Goal: Task Accomplishment & Management: Use online tool/utility

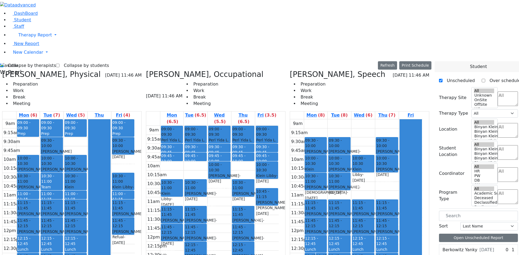
scroll to position [324, 0]
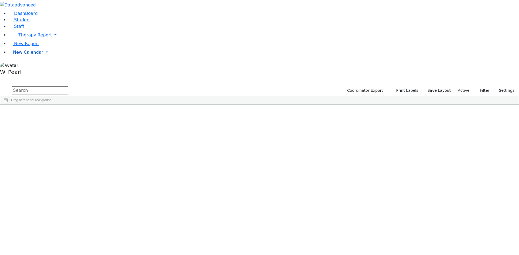
click at [25, 38] on span "New Calendar" at bounding box center [34, 34] width 33 height 5
click at [21, 66] on link "Calendar" at bounding box center [21, 63] width 19 height 6
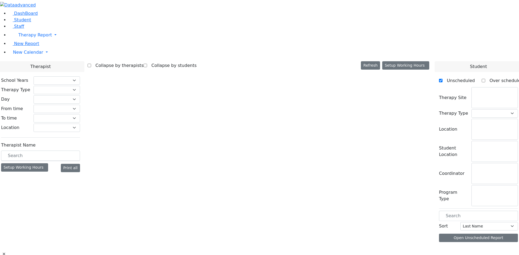
select select "212"
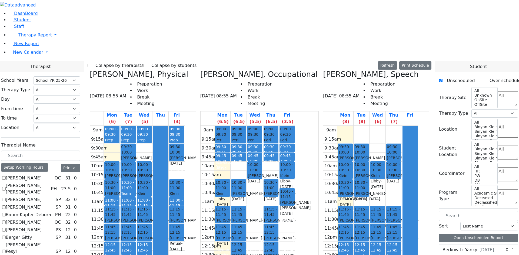
scroll to position [189, 0]
checkbox input "true"
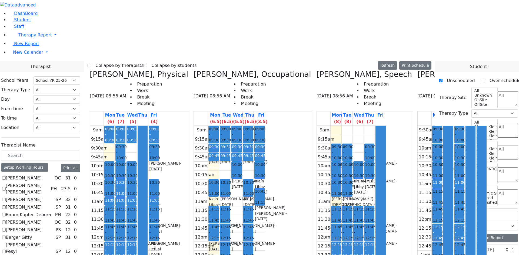
click at [141, 61] on label "Collapse by therapists" at bounding box center [117, 65] width 52 height 9
click at [91, 64] on input "Collapse by therapists" at bounding box center [90, 66] width 4 height 4
checkbox input "true"
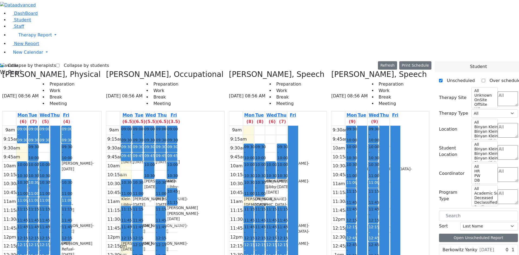
click at [331, 70] on icon at bounding box center [331, 74] width 0 height 9
checkbox input "false"
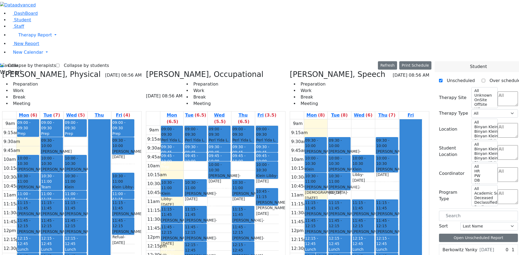
click at [21, 61] on label "Collapse by therapists" at bounding box center [30, 65] width 52 height 9
click at [4, 64] on input "Collapse by therapists" at bounding box center [2, 66] width 4 height 4
checkbox input "false"
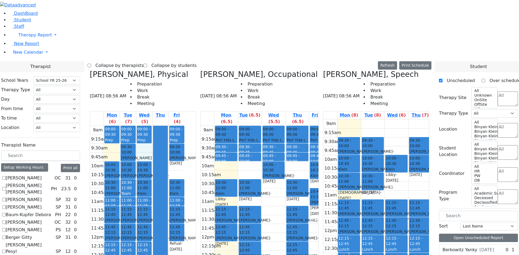
click at [184, 126] on div "9am 9:15am 9:30am 9:45am 10am 10:15am 10:30am 10:45am 11am 11:15am 11:30am 11:4…" at bounding box center [137, 233] width 95 height 214
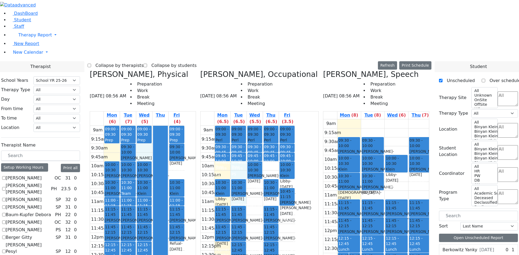
drag, startPoint x: 275, startPoint y: 170, endPoint x: 275, endPoint y: 177, distance: 7.0
click at [275, 177] on div "9am 9:15am 9:30am 9:45am 10am 10:15am 10:30am 10:45am 11am 11:15am 11:30am 11:4…" at bounding box center [247, 233] width 95 height 214
drag, startPoint x: 293, startPoint y: 157, endPoint x: 295, endPoint y: 111, distance: 46.2
click at [295, 126] on div "9am 9:15am 9:30am 9:45am 10am 10:15am 10:30am 10:45am 11am 11:15am 11:30am 11:4…" at bounding box center [247, 233] width 95 height 214
drag, startPoint x: 295, startPoint y: 106, endPoint x: 295, endPoint y: 101, distance: 4.3
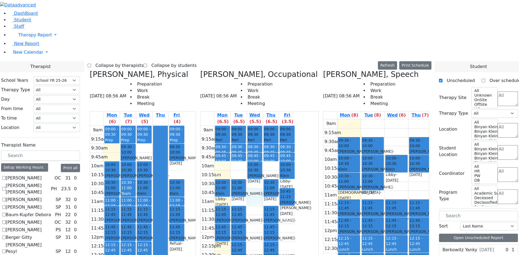
click at [295, 126] on div "9am 9:15am 9:30am 9:45am 10am 10:15am 10:30am 10:45am 11am 11:15am 11:30am 11:4…" at bounding box center [247, 233] width 95 height 214
drag, startPoint x: 295, startPoint y: 88, endPoint x: 294, endPoint y: 93, distance: 4.9
click at [293, 126] on div "9am 9:15am 9:30am 9:45am 10am 10:15am 10:30am 10:45am 11am 11:15am 11:30am 11:4…" at bounding box center [247, 233] width 95 height 214
click at [285, 126] on div "9am 9:15am 9:30am 9:45am 10am 10:15am 10:30am 10:45am 11am 11:15am 11:30am 11:4…" at bounding box center [247, 233] width 95 height 214
click at [215, 199] on div "11am" at bounding box center [207, 202] width 15 height 6
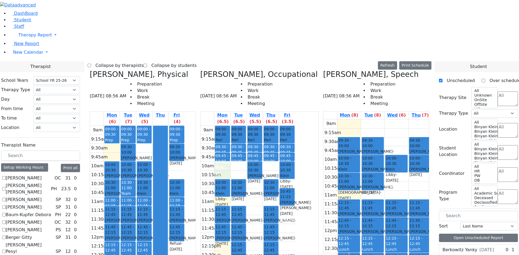
drag, startPoint x: 266, startPoint y: 75, endPoint x: 265, endPoint y: 82, distance: 6.5
click at [265, 126] on div "9am 9:15am 9:30am 9:45am 10am 10:15am 10:30am 10:45am 11am 11:15am 11:30am 11:4…" at bounding box center [247, 233] width 95 height 214
drag, startPoint x: 272, startPoint y: 72, endPoint x: 273, endPoint y: 75, distance: 3.8
click at [275, 126] on div "9am 9:15am 9:30am 9:45am 10am 10:15am 10:30am 10:45am 11am 11:15am 11:30am 11:4…" at bounding box center [247, 233] width 95 height 214
drag, startPoint x: 318, startPoint y: 70, endPoint x: 317, endPoint y: 78, distance: 7.8
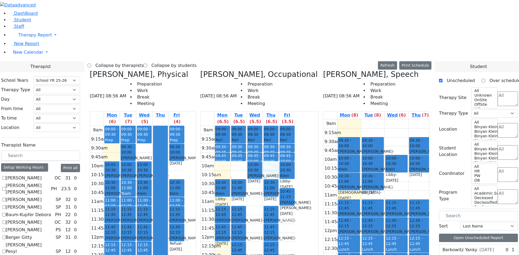
click at [295, 126] on div "9am 9:15am 9:30am 9:45am 10am 10:15am 10:30am 10:45am 11am 11:15am 11:30am 11:4…" at bounding box center [247, 233] width 95 height 214
drag, startPoint x: 292, startPoint y: 90, endPoint x: 293, endPoint y: 98, distance: 8.4
click at [293, 126] on div "9am 9:15am 9:30am 9:45am 10am 10:15am 10:30am 10:45am 11am 11:15am 11:30am 11:4…" at bounding box center [247, 233] width 95 height 214
drag, startPoint x: 270, startPoint y: 107, endPoint x: 273, endPoint y: 107, distance: 3.0
click at [268, 126] on div "9am 9:15am 9:30am 9:45am 10am 10:15am 10:30am 10:45am 11am 11:15am 11:30am 11:4…" at bounding box center [247, 233] width 95 height 214
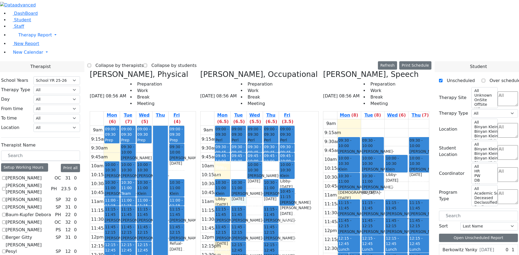
drag, startPoint x: 277, startPoint y: 106, endPoint x: 306, endPoint y: 106, distance: 28.9
click at [279, 126] on div "9am 9:15am 9:30am 9:45am 10am 10:15am 10:30am 10:45am 11am 11:15am 11:30am 11:4…" at bounding box center [247, 233] width 95 height 214
click at [295, 126] on div "9am 9:15am 9:30am 9:45am 10am 10:15am 10:30am 10:45am 11am 11:15am 11:30am 11:4…" at bounding box center [247, 233] width 95 height 214
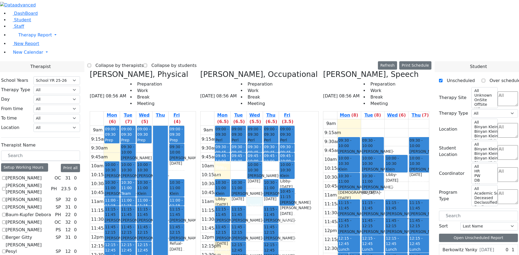
checkbox input "true"
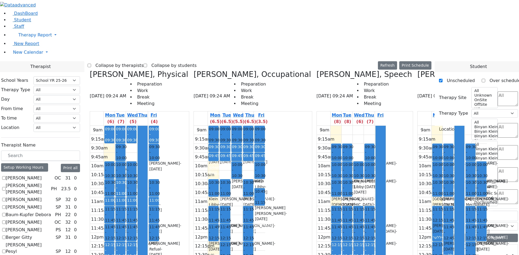
click at [141, 61] on label "Collapse by therapists" at bounding box center [117, 65] width 52 height 9
click at [91, 64] on input "Collapse by therapists" at bounding box center [90, 66] width 4 height 4
checkbox input "true"
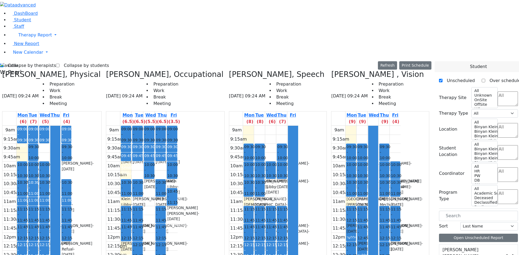
click at [72, 61] on label "Collapse by students" at bounding box center [83, 65] width 49 height 9
click at [59, 64] on input "Collapse by students" at bounding box center [58, 66] width 4 height 4
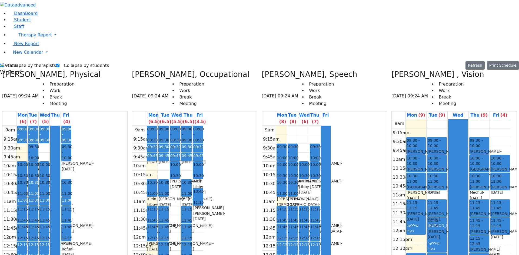
drag, startPoint x: 409, startPoint y: 154, endPoint x: 435, endPoint y: 118, distance: 44.5
click at [435, 119] on tr "09:30 - 10:00 [PERSON_NAME] - [DATE] [PERSON_NAME] 10:00 - 10:30 [PERSON_NAME] …" at bounding box center [450, 226] width 119 height 214
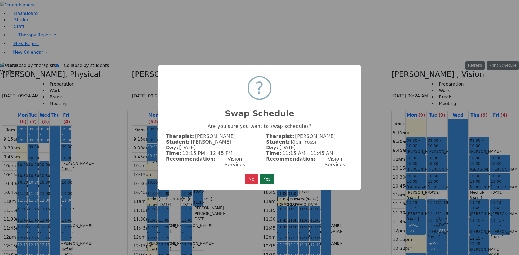
click at [271, 177] on button "Yes" at bounding box center [267, 179] width 14 height 10
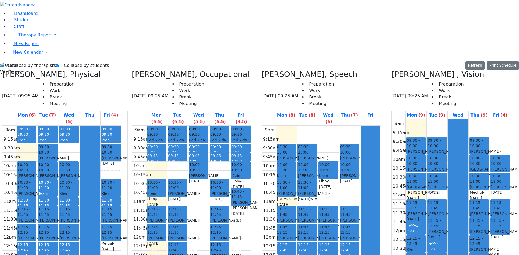
drag, startPoint x: 455, startPoint y: 155, endPoint x: 457, endPoint y: 142, distance: 12.8
click at [457, 142] on div at bounding box center [457, 225] width 19 height 213
drag, startPoint x: 442, startPoint y: 114, endPoint x: 417, endPoint y: 151, distance: 44.7
click at [417, 151] on tr "09:30 - 10:00 [PERSON_NAME] - [DATE] [PERSON_NAME] 10:00 - 10:30 [PERSON_NAME] …" at bounding box center [450, 226] width 119 height 214
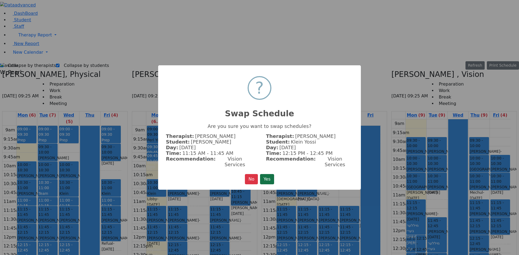
click at [271, 176] on button "Yes" at bounding box center [267, 179] width 14 height 10
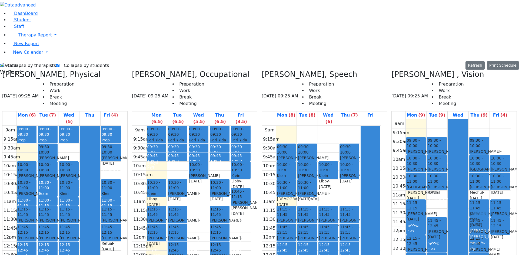
drag, startPoint x: 443, startPoint y: 117, endPoint x: 476, endPoint y: 116, distance: 33.0
click at [478, 119] on tr "09:30 - 10:00 [PERSON_NAME] - [DATE] [PERSON_NAME] 10:00 - 10:30 [PERSON_NAME] …" at bounding box center [450, 226] width 119 height 214
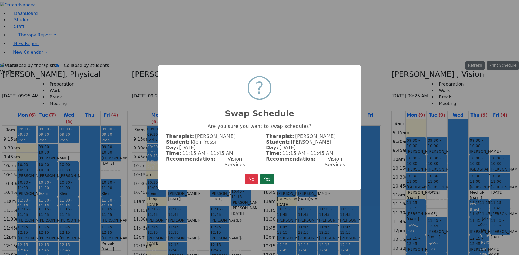
click at [265, 176] on button "Yes" at bounding box center [267, 179] width 14 height 10
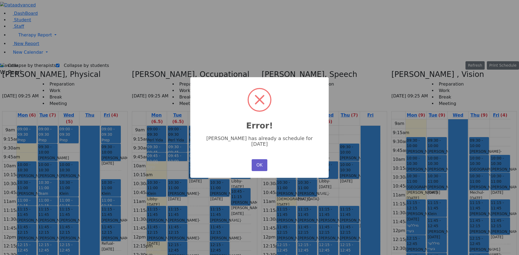
click at [264, 160] on button "OK" at bounding box center [259, 165] width 16 height 12
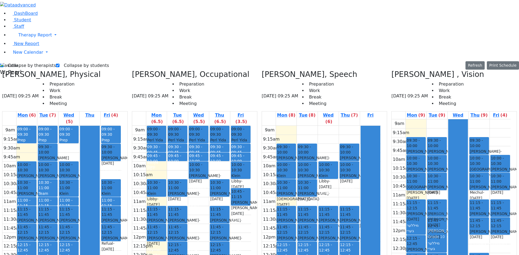
drag, startPoint x: 483, startPoint y: 157, endPoint x: 444, endPoint y: 119, distance: 54.4
click at [444, 119] on tr "09:30 - 10:00 [PERSON_NAME] - [DATE] [PERSON_NAME] 10:00 - 10:30 [PERSON_NAME] …" at bounding box center [450, 226] width 119 height 214
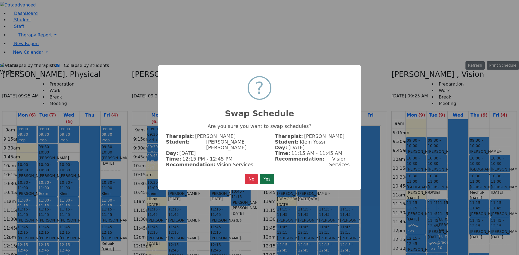
click at [268, 174] on button "Yes" at bounding box center [267, 179] width 14 height 10
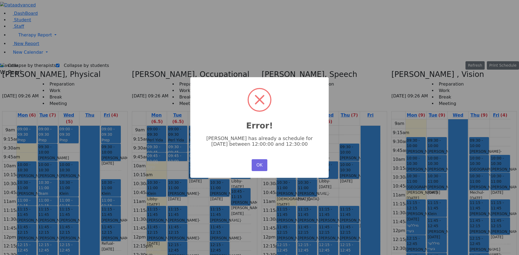
click at [266, 163] on button "OK" at bounding box center [259, 165] width 16 height 12
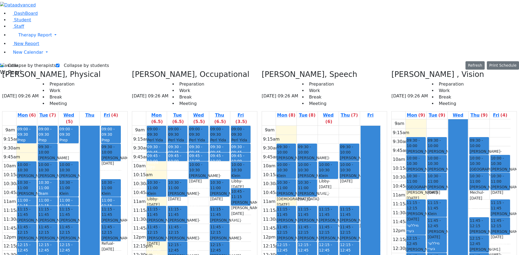
drag, startPoint x: 484, startPoint y: 118, endPoint x: 509, endPoint y: 181, distance: 67.8
click at [510, 181] on tr "09:30 - 10:00 [PERSON_NAME] - [DATE] [PERSON_NAME] 10:00 - 10:30 [PERSON_NAME] …" at bounding box center [450, 226] width 119 height 214
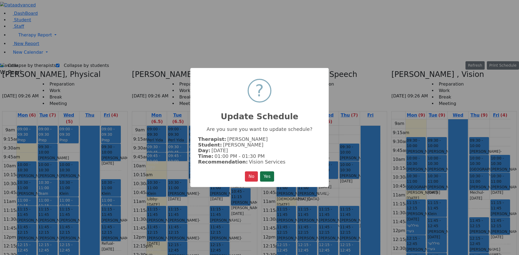
click at [264, 173] on button "Yes" at bounding box center [267, 177] width 14 height 10
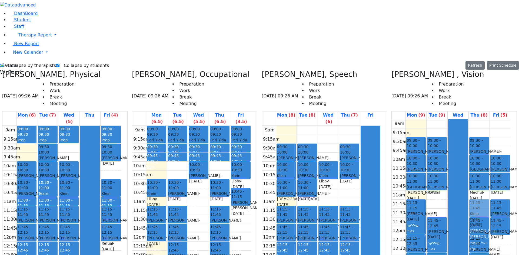
drag, startPoint x: 435, startPoint y: 119, endPoint x: 469, endPoint y: 118, distance: 33.8
click at [476, 119] on tr "09:30 - 10:00 [PERSON_NAME] - [DATE] [PERSON_NAME] 10:00 - 10:30 [PERSON_NAME] …" at bounding box center [450, 226] width 119 height 214
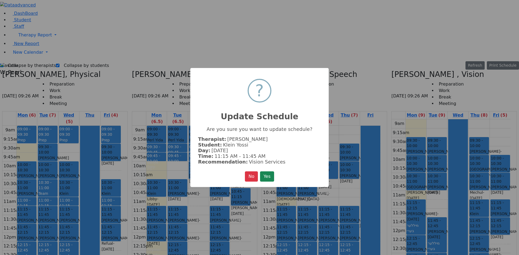
click at [276, 175] on div "× ? Update Schedule Are you sure you want to update schedule? Therapist: [PERSO…" at bounding box center [259, 127] width 138 height 119
click at [270, 174] on button "Yes" at bounding box center [267, 177] width 14 height 10
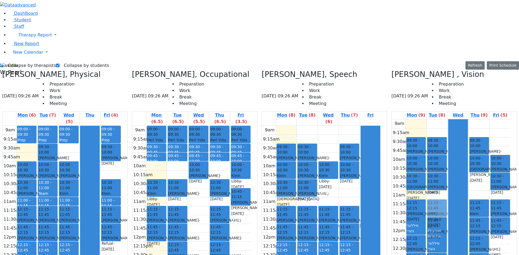
drag, startPoint x: 480, startPoint y: 92, endPoint x: 441, endPoint y: 121, distance: 48.3
click at [441, 121] on tr "09:30 - 10:00 [PERSON_NAME] - [DATE] [PERSON_NAME] 10:00 - 10:30 [PERSON_NAME] …" at bounding box center [450, 226] width 119 height 214
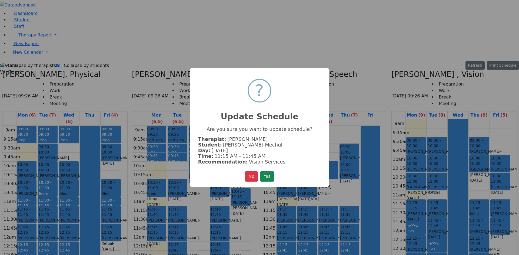
click at [265, 174] on button "Yes" at bounding box center [267, 177] width 14 height 10
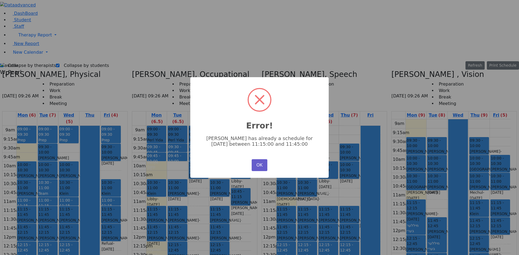
click at [263, 164] on button "OK" at bounding box center [259, 165] width 16 height 12
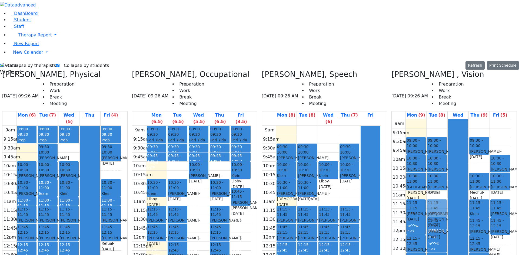
drag, startPoint x: 475, startPoint y: 75, endPoint x: 441, endPoint y: 118, distance: 54.0
click at [441, 119] on tr "09:30 - 10:00 [PERSON_NAME] - [DATE] [PERSON_NAME] 10:00 - 10:30 [PERSON_NAME] …" at bounding box center [450, 226] width 119 height 214
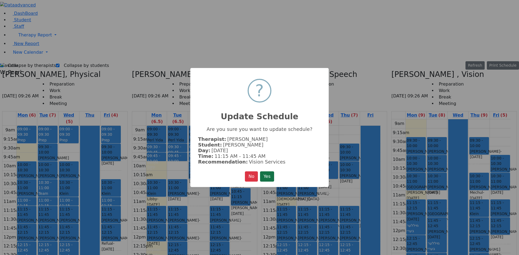
click at [261, 173] on button "Yes" at bounding box center [267, 177] width 14 height 10
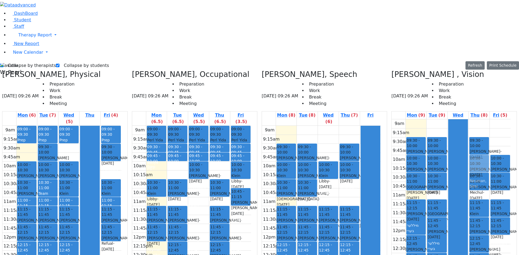
drag, startPoint x: 502, startPoint y: 182, endPoint x: 483, endPoint y: 78, distance: 105.3
click at [483, 119] on tr "09:30 - 10:00 [PERSON_NAME] - [DATE] [PERSON_NAME] 10:00 - 10:30 [PERSON_NAME] …" at bounding box center [450, 226] width 119 height 214
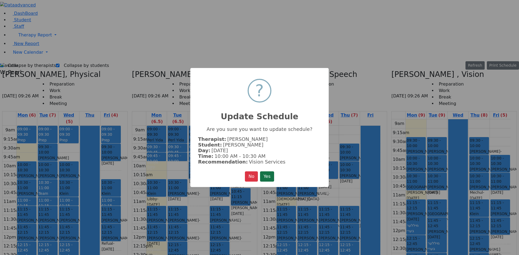
click at [274, 177] on button "Yes" at bounding box center [267, 177] width 14 height 10
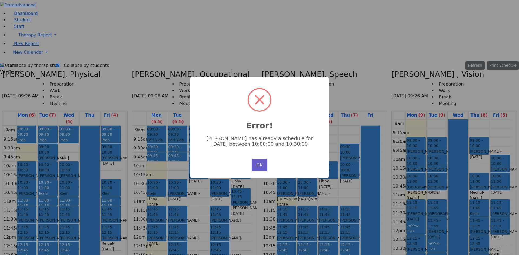
click at [260, 163] on button "OK" at bounding box center [259, 165] width 16 height 12
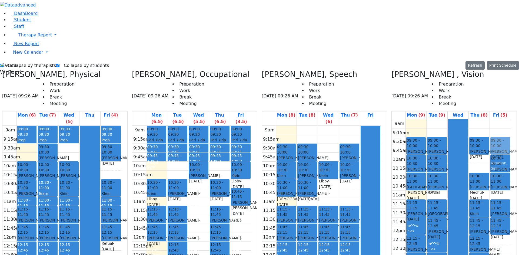
drag, startPoint x: 499, startPoint y: 178, endPoint x: 494, endPoint y: 53, distance: 124.6
click at [494, 119] on div "10:00 - 10:30 [PERSON_NAME] Mechul - [DATE] [PERSON_NAME] 10:30 - 11:00 [PERSON…" at bounding box center [499, 226] width 21 height 214
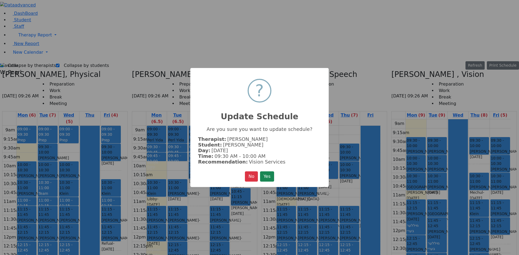
click at [264, 178] on button "Yes" at bounding box center [267, 177] width 14 height 10
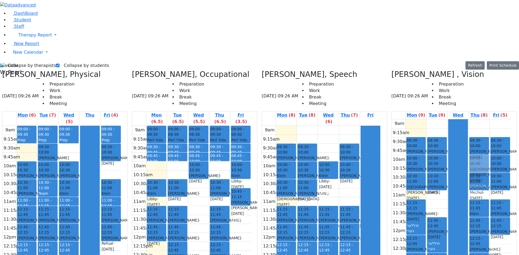
drag, startPoint x: 441, startPoint y: 113, endPoint x: 482, endPoint y: 72, distance: 58.4
click at [482, 119] on tr "09:30 - 10:00 [PERSON_NAME] - [DATE] [PERSON_NAME] 10:00 - 10:30 [PERSON_NAME] …" at bounding box center [450, 226] width 119 height 214
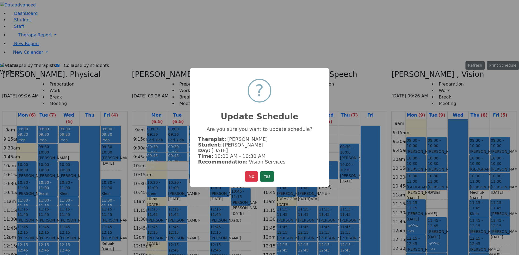
click at [263, 174] on button "Yes" at bounding box center [267, 177] width 14 height 10
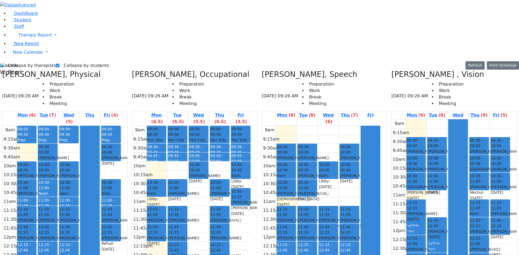
click at [391, 70] on icon at bounding box center [391, 74] width 0 height 9
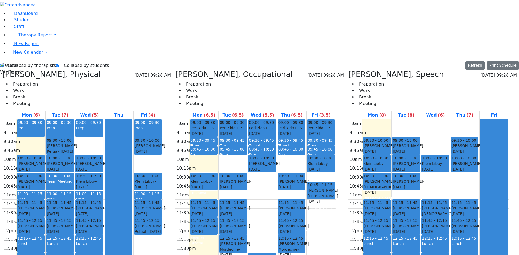
click at [68, 61] on label "Collapse by students" at bounding box center [83, 65] width 49 height 9
click at [59, 64] on input "Collapse by students" at bounding box center [58, 66] width 4 height 4
checkbox input "false"
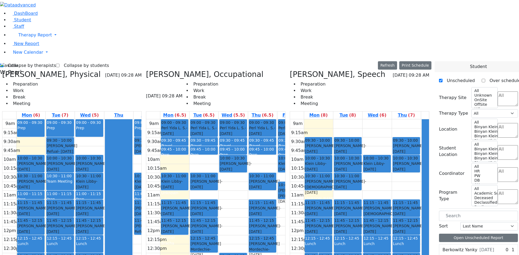
click at [20, 61] on label "Collapse by therapists" at bounding box center [30, 65] width 52 height 9
click at [4, 64] on input "Collapse by therapists" at bounding box center [2, 66] width 4 height 4
checkbox input "false"
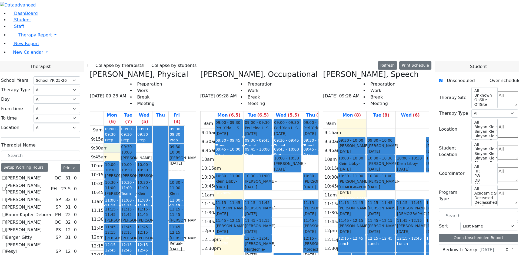
click at [164, 126] on div "9am 9:15am 9:30am 9:45am 10am 10:15am 10:30am 10:45am 11am 11:15am 11:30am 11:4…" at bounding box center [137, 233] width 95 height 214
drag, startPoint x: 165, startPoint y: 55, endPoint x: 164, endPoint y: 63, distance: 8.4
drag, startPoint x: 203, startPoint y: 52, endPoint x: 201, endPoint y: 57, distance: 5.8
click at [184, 126] on div "9am 9:15am 9:30am 9:45am 10am 10:15am 10:30am 10:45am 11am 11:15am 11:30am 11:4…" at bounding box center [137, 233] width 95 height 214
drag, startPoint x: 224, startPoint y: 72, endPoint x: 227, endPoint y: 77, distance: 6.3
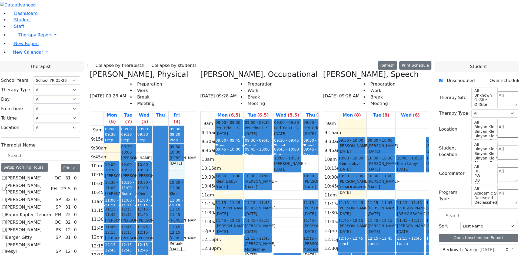
click at [184, 126] on div "9am 9:15am 9:30am 9:45am 10am 10:15am 10:30am 10:45am 11am 11:15am 11:30am 11:4…" at bounding box center [137, 233] width 95 height 214
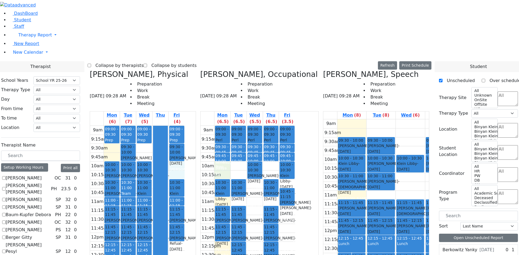
drag, startPoint x: 272, startPoint y: 69, endPoint x: 271, endPoint y: 75, distance: 5.5
click at [271, 126] on div "9am 9:15am 9:30am 9:45am 10am 10:15am 10:30am 10:45am 11am 11:15am 11:30am 11:4…" at bounding box center [247, 233] width 95 height 214
click at [276, 126] on div "9am 9:15am 9:30am 9:45am 10am 10:15am 10:30am 10:45am 11am 11:15am 11:30am 11:4…" at bounding box center [247, 233] width 95 height 214
click at [365, 119] on div "9am 9:15am 9:30am 9:45am 10am 10:15am 10:30am 10:45am 11am 11:15am 11:30am 11:4…" at bounding box center [403, 226] width 160 height 214
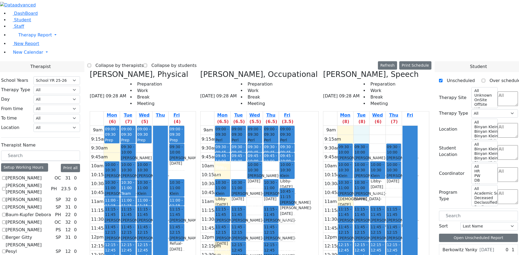
drag, startPoint x: 384, startPoint y: 35, endPoint x: 388, endPoint y: 47, distance: 13.0
click at [385, 126] on div "9am 9:15am 9:30am 9:45am 10am 10:15am 10:30am 10:45am 11am 11:15am 11:30am 11:4…" at bounding box center [370, 233] width 95 height 214
drag, startPoint x: 395, startPoint y: 49, endPoint x: 399, endPoint y: 58, distance: 9.9
click at [399, 126] on div "9am 9:15am 9:30am 9:45am 10am 10:15am 10:30am 10:45am 11am 11:15am 11:30am 11:4…" at bounding box center [370, 233] width 95 height 214
drag, startPoint x: 416, startPoint y: 32, endPoint x: 412, endPoint y: 44, distance: 12.6
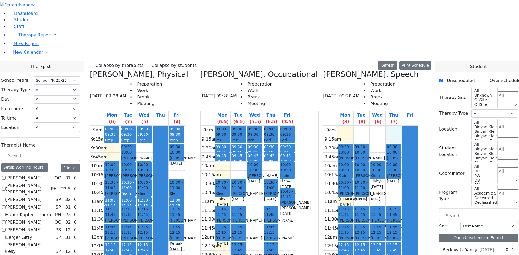
click at [413, 126] on div "9am 9:15am 9:30am 9:45am 10am 10:15am 10:30am 10:45am 11am 11:15am 11:30am 11:4…" at bounding box center [370, 233] width 95 height 214
click at [146, 70] on h3 "[PERSON_NAME], Physical" at bounding box center [139, 74] width 98 height 9
click at [142, 70] on div "[PERSON_NAME], Physical [DATE] 09:28 AM Preparation Work Break Meeting Mon (6) …" at bounding box center [143, 205] width 110 height 270
click at [90, 70] on icon at bounding box center [90, 74] width 0 height 9
checkbox input "false"
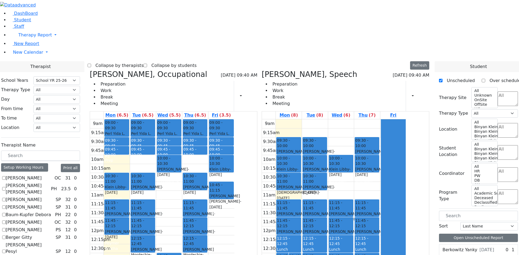
scroll to position [324, 0]
checkbox input "true"
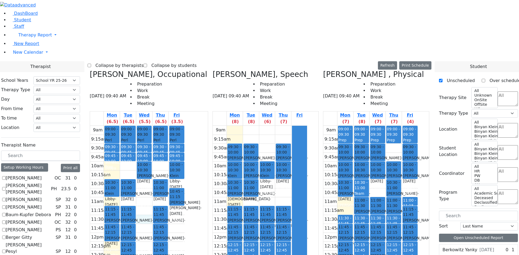
click at [184, 142] on div "9am 9:15am 9:30am 9:45am 10am 10:15am 10:30am 10:45am 11am 11:15am 11:30am 11:4…" at bounding box center [137, 233] width 95 height 214
click at [184, 159] on div "9am 9:15am 9:30am 9:45am 10am 10:15am 10:30am 10:45am 11am 11:15am 11:30am 11:4…" at bounding box center [137, 233] width 95 height 214
click at [184, 126] on div "9am 9:15am 9:30am 9:45am 10am 10:15am 10:30am 10:45am 11am 11:15am 11:30am 11:4…" at bounding box center [137, 233] width 95 height 214
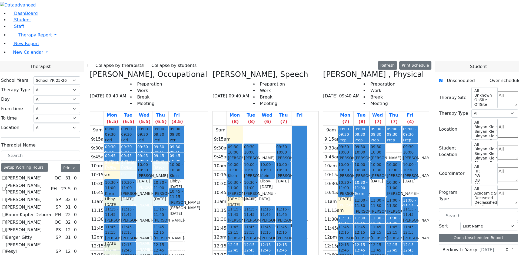
drag, startPoint x: 168, startPoint y: 105, endPoint x: 208, endPoint y: 106, distance: 39.4
click at [184, 126] on div "9am 9:15am 9:30am 9:45am 10am 10:15am 10:30am 10:45am 11am 11:15am 11:30am 11:4…" at bounding box center [137, 233] width 95 height 214
click at [246, 70] on h3 "[PERSON_NAME], Speech" at bounding box center [260, 74] width 96 height 9
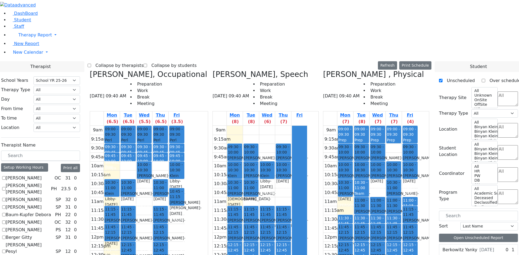
click at [212, 70] on icon at bounding box center [212, 74] width 0 height 9
checkbox input "false"
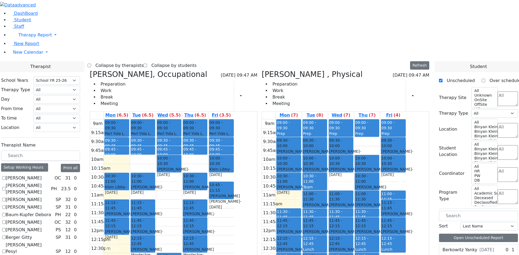
click at [146, 70] on h3 "[PERSON_NAME], Occupational" at bounding box center [148, 74] width 117 height 9
click at [140, 70] on div "[PERSON_NAME], Occupational [DATE] 09:47 AM Preparation Work Break Meeting Prin…" at bounding box center [174, 203] width 172 height 266
click at [90, 70] on icon at bounding box center [90, 74] width 0 height 9
select select "2"
checkbox input "false"
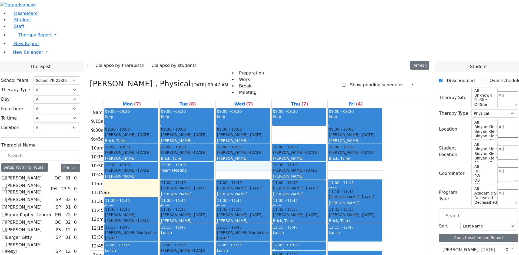
click at [286, 108] on div "9am 9:15am 9:30am 9:45am 10am 10:15am 10:30am 10:45am 11am 11:15am 11:30am 11:4…" at bounding box center [236, 215] width 293 height 214
checkbox input "true"
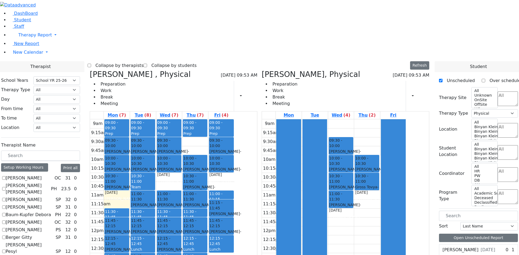
scroll to position [108, 0]
checkbox input "true"
select select
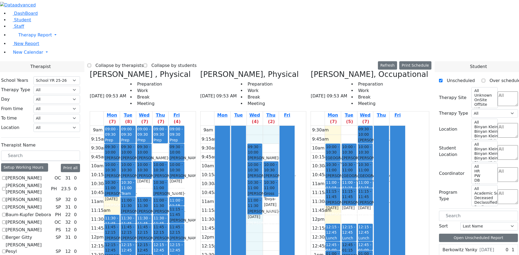
click at [295, 126] on div "9am 9:15am 9:30am 9:45am 10am 10:15am 10:30am 10:45am 11am 11:15am 11:30am 11:4…" at bounding box center [247, 233] width 95 height 214
drag, startPoint x: 314, startPoint y: 35, endPoint x: 314, endPoint y: 42, distance: 7.3
click at [295, 126] on div "9am 9:15am 9:30am 9:45am 10am 10:15am 10:30am 10:45am 11am 11:15am 11:30am 11:4…" at bounding box center [247, 233] width 95 height 214
drag, startPoint x: 327, startPoint y: 54, endPoint x: 328, endPoint y: 64, distance: 10.4
click at [294, 126] on div at bounding box center [287, 232] width 15 height 213
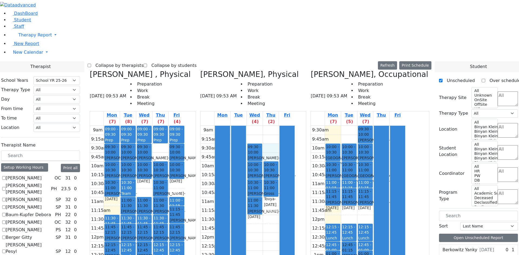
drag, startPoint x: 320, startPoint y: 61, endPoint x: 316, endPoint y: 56, distance: 5.8
click at [295, 126] on div "9am 9:15am 9:30am 9:45am 10am 10:15am 10:30am 10:45am 11am 11:15am 11:30am 11:4…" at bounding box center [247, 233] width 95 height 214
drag, startPoint x: 313, startPoint y: 46, endPoint x: 312, endPoint y: 39, distance: 6.9
click at [295, 126] on div "9am 9:15am 9:30am 9:45am 10am 10:15am 10:30am 10:45am 11am 11:15am 11:30am 11:4…" at bounding box center [247, 233] width 95 height 214
drag, startPoint x: 300, startPoint y: 43, endPoint x: 299, endPoint y: 48, distance: 4.6
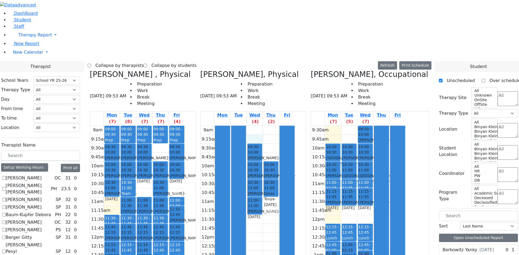
click at [295, 126] on div "9am 9:15am 9:30am 9:45am 10am 10:15am 10:30am 10:45am 11am 11:15am 11:30am 11:4…" at bounding box center [247, 233] width 95 height 214
drag, startPoint x: 311, startPoint y: 33, endPoint x: 311, endPoint y: 57, distance: 23.8
click at [295, 126] on div "9am 9:15am 9:30am 9:45am 10am 10:15am 10:30am 10:45am 11am 11:15am 11:30am 11:4…" at bounding box center [247, 233] width 95 height 214
drag, startPoint x: 310, startPoint y: 104, endPoint x: 308, endPoint y: 115, distance: 11.2
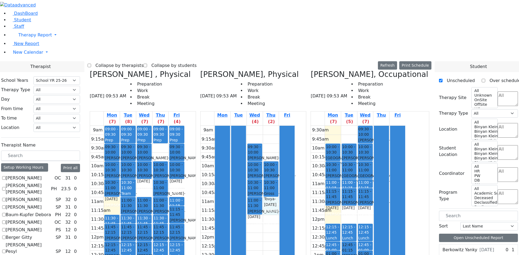
click at [295, 126] on div "9am 9:15am 9:30am 9:45am 10am 10:15am 10:30am 10:45am 11am 11:15am 11:30am 11:4…" at bounding box center [247, 233] width 95 height 214
drag, startPoint x: 298, startPoint y: 126, endPoint x: 298, endPoint y: 134, distance: 7.9
click at [295, 134] on div "9am 9:15am 9:30am 9:45am 10am 10:15am 10:30am 10:45am 11am 11:15am 11:30am 11:4…" at bounding box center [247, 233] width 95 height 214
click at [295, 131] on div "9am 9:15am 9:30am 9:45am 10am 10:15am 10:30am 10:45am 11am 11:15am 11:30am 11:4…" at bounding box center [247, 233] width 95 height 214
click at [295, 147] on div "9am 9:15am 9:30am 9:45am 10am 10:15am 10:30am 10:45am 11am 11:15am 11:30am 11:4…" at bounding box center [247, 233] width 95 height 214
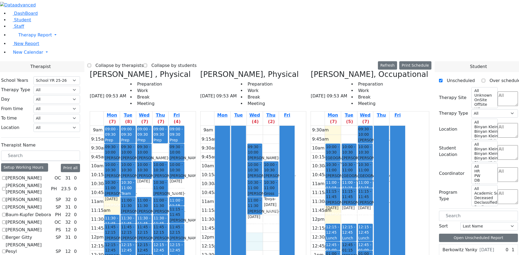
drag, startPoint x: 300, startPoint y: 142, endPoint x: 300, endPoint y: 153, distance: 11.6
click at [295, 153] on div "9am 9:15am 9:30am 9:45am 10am 10:15am 10:30am 10:45am 11am 11:15am 11:30am 11:4…" at bounding box center [247, 233] width 95 height 214
click at [295, 167] on div "9am 9:15am 9:30am 9:45am 10am 10:15am 10:30am 10:45am 11am 11:15am 11:30am 11:4…" at bounding box center [247, 233] width 95 height 214
click at [295, 170] on div "9am 9:15am 9:30am 9:45am 10am 10:15am 10:30am 10:45am 11am 11:15am 11:30am 11:4…" at bounding box center [247, 233] width 95 height 214
drag, startPoint x: 309, startPoint y: 176, endPoint x: 310, endPoint y: 183, distance: 7.1
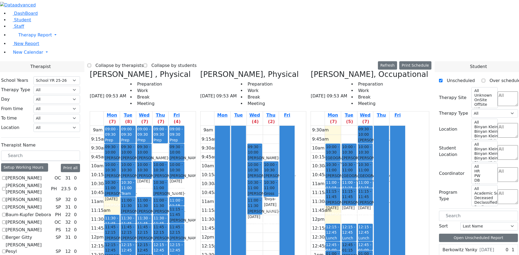
click at [295, 183] on div "9am 9:15am 9:30am 9:45am 10am 10:15am 10:30am 10:45am 11am 11:15am 11:30am 11:4…" at bounding box center [247, 233] width 95 height 214
click at [295, 186] on div "9am 9:15am 9:30am 9:45am 10am 10:15am 10:30am 10:45am 11am 11:15am 11:30am 11:4…" at bounding box center [247, 233] width 95 height 214
drag, startPoint x: 309, startPoint y: 182, endPoint x: 309, endPoint y: 186, distance: 4.1
click at [295, 186] on div "9am 9:15am 9:30am 9:45am 10am 10:15am 10:30am 10:45am 11am 11:15am 11:30am 11:4…" at bounding box center [247, 233] width 95 height 214
drag, startPoint x: 300, startPoint y: 178, endPoint x: 300, endPoint y: 186, distance: 7.3
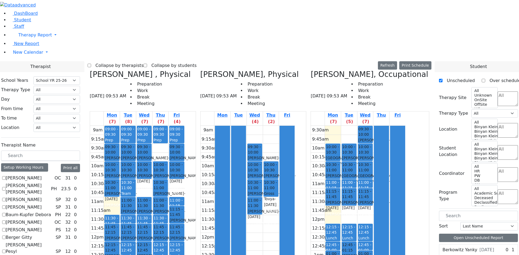
click at [295, 186] on div "9am 9:15am 9:30am 9:45am 10am 10:15am 10:30am 10:45am 11am 11:15am 11:30am 11:4…" at bounding box center [247, 233] width 95 height 214
